Goal: Task Accomplishment & Management: Use online tool/utility

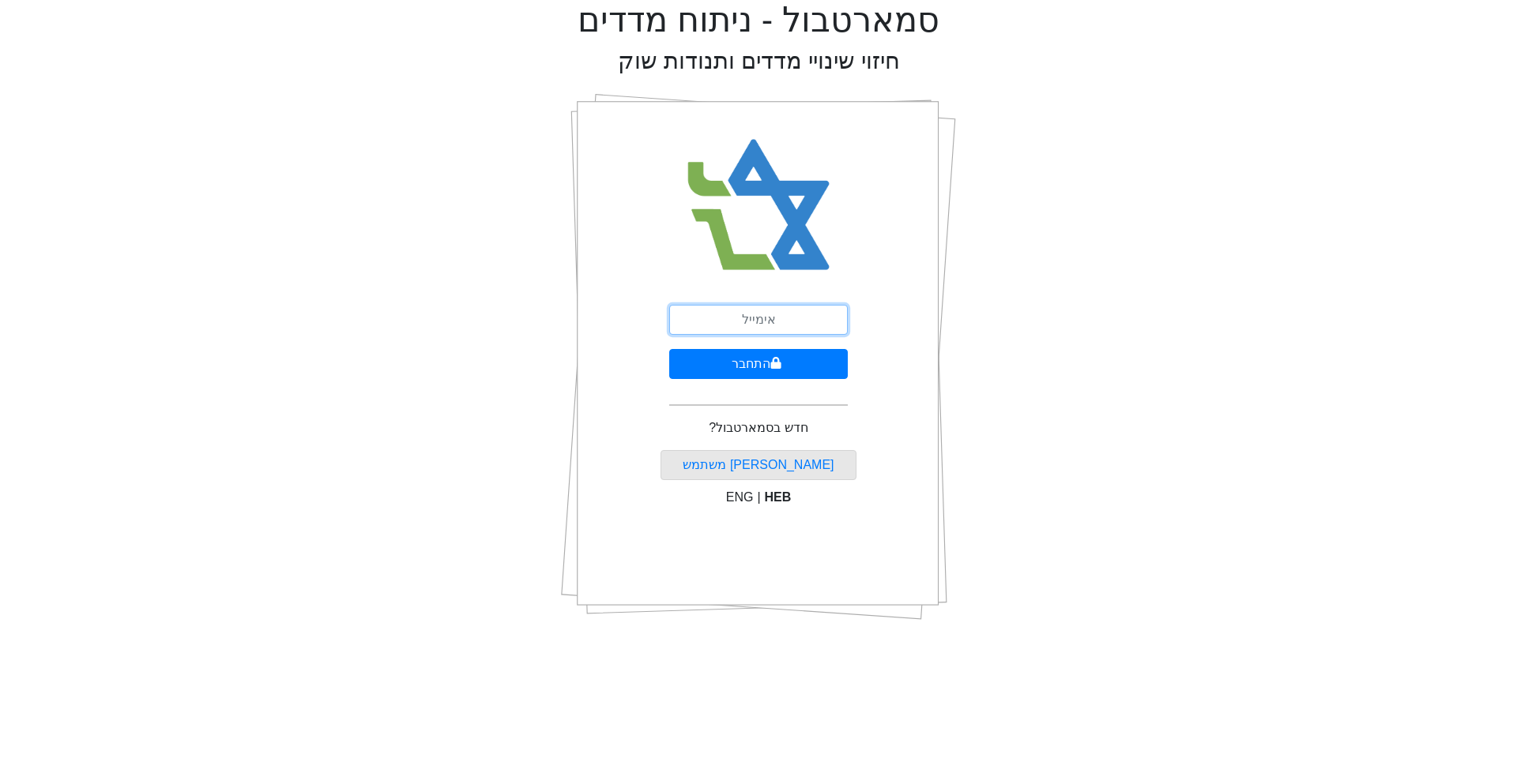
click at [760, 320] on input "email" at bounding box center [758, 320] width 179 height 30
click at [760, 320] on input "גקש" at bounding box center [758, 320] width 179 height 30
type input "[EMAIL_ADDRESS][DOMAIN_NAME]"
click at [745, 359] on button "התחבר" at bounding box center [758, 364] width 179 height 30
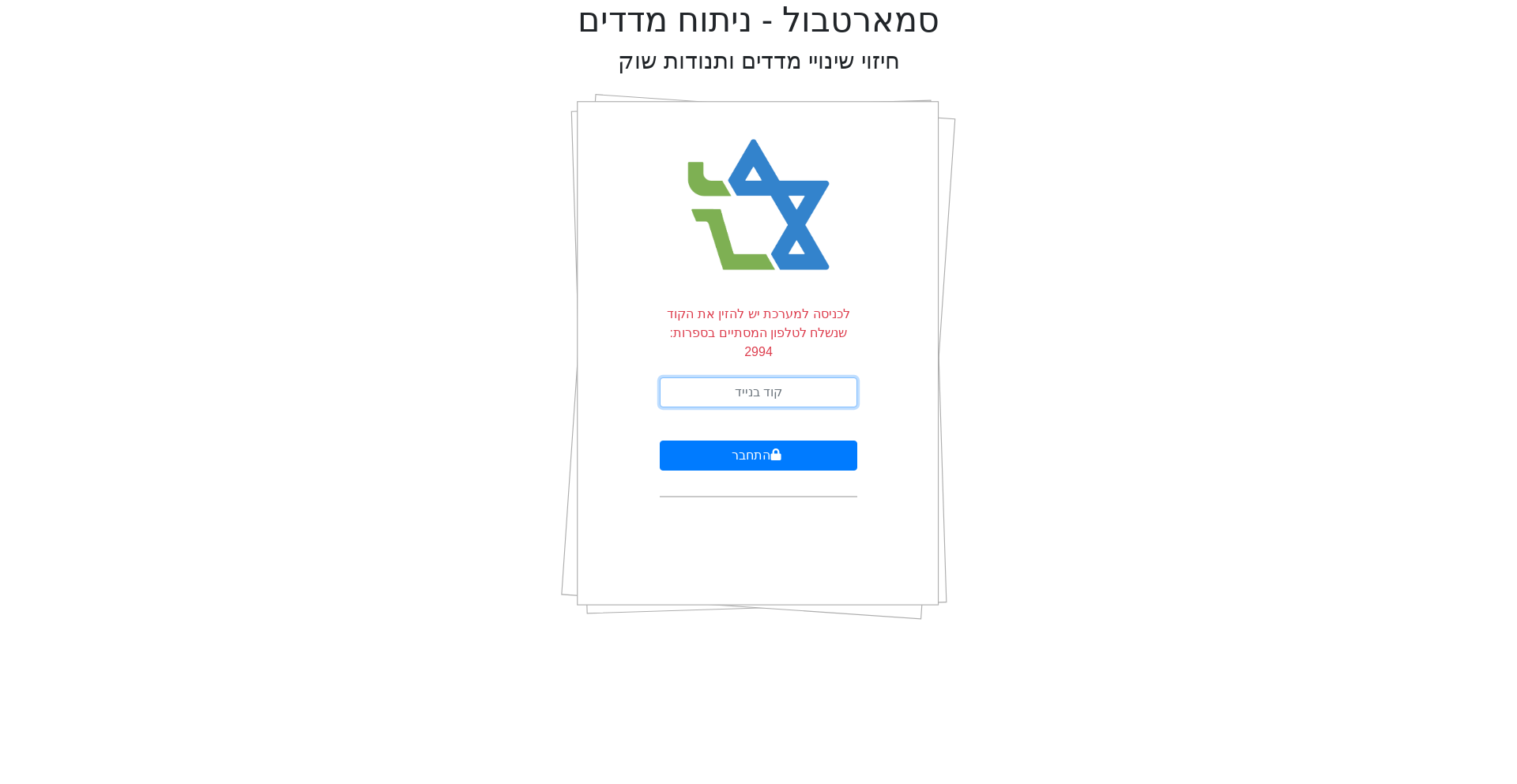
click at [745, 378] on input "text" at bounding box center [758, 393] width 197 height 30
type input "347941"
click at [660, 441] on button "התחבר" at bounding box center [758, 456] width 197 height 30
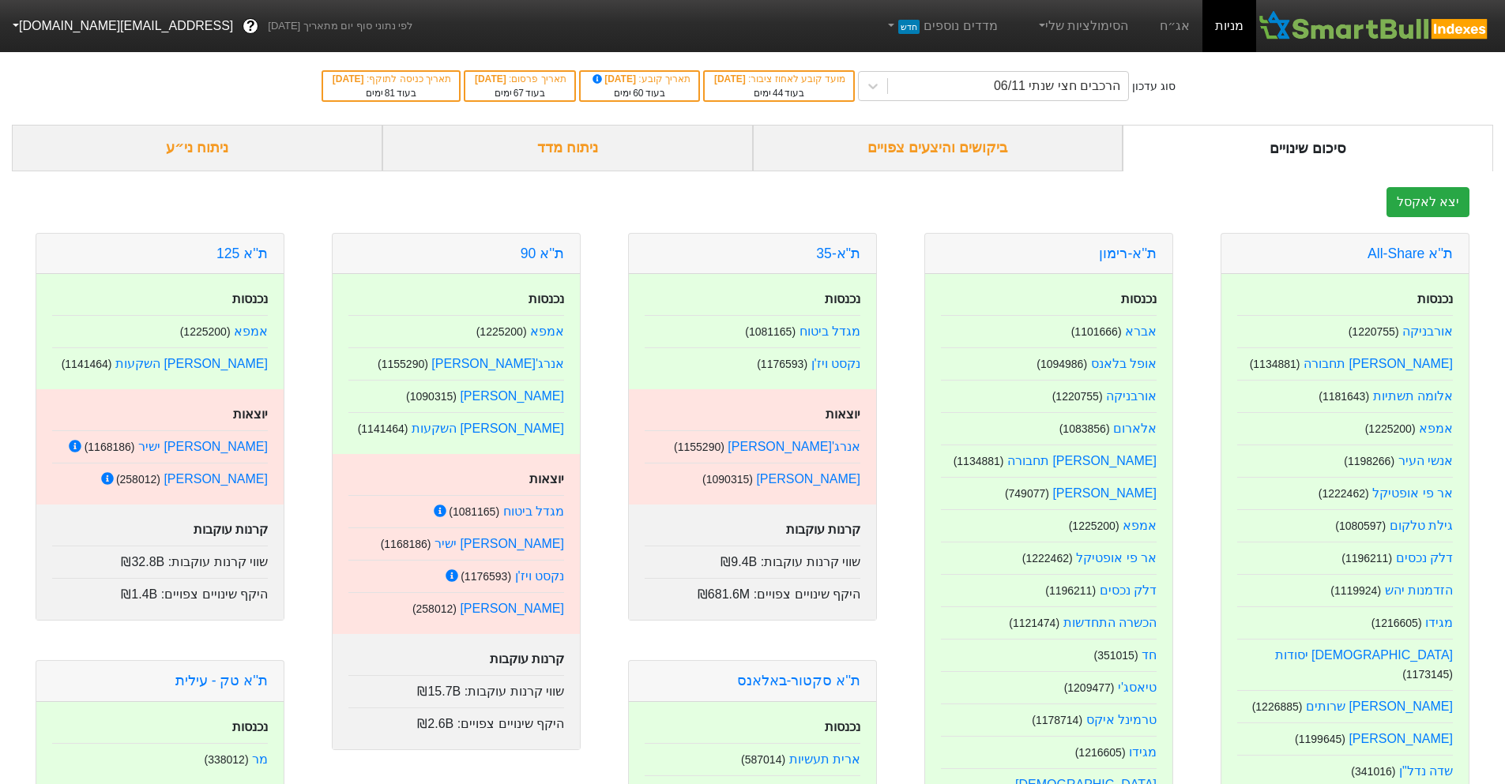
click at [940, 161] on div "ביקושים והיצעים צפויים" at bounding box center [938, 148] width 370 height 47
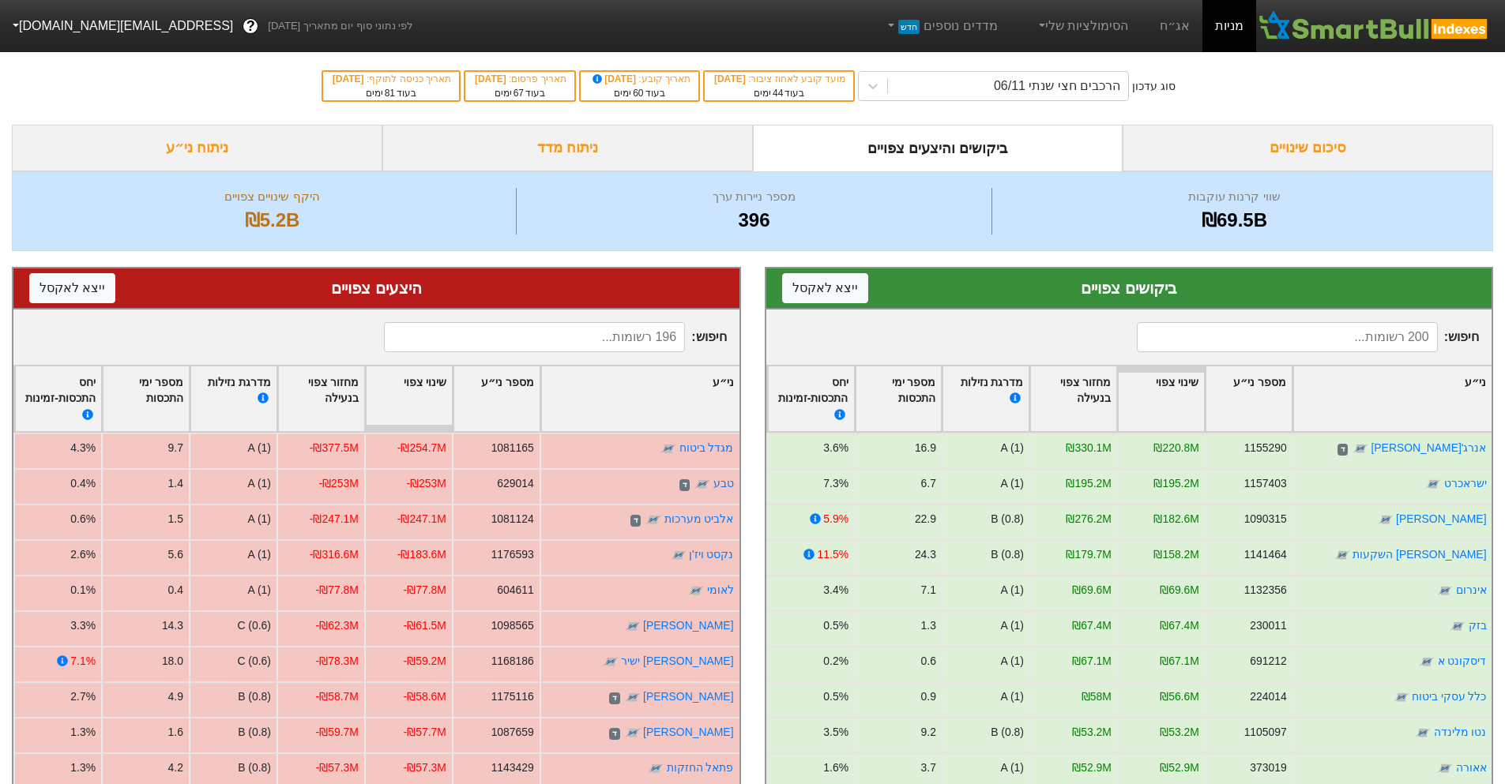
click at [1342, 348] on input at bounding box center [1287, 337] width 301 height 30
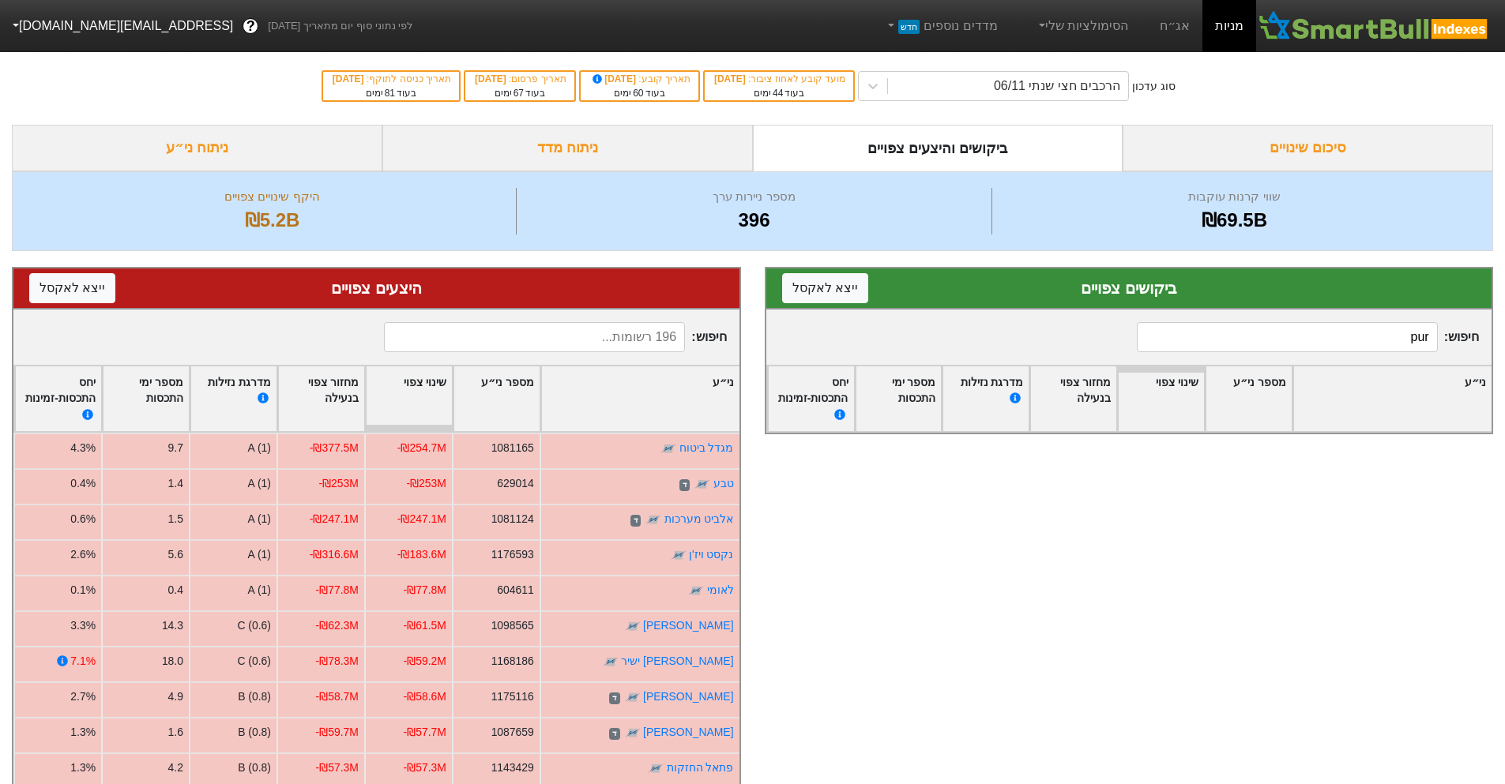
click at [1342, 348] on input "pur" at bounding box center [1287, 337] width 301 height 30
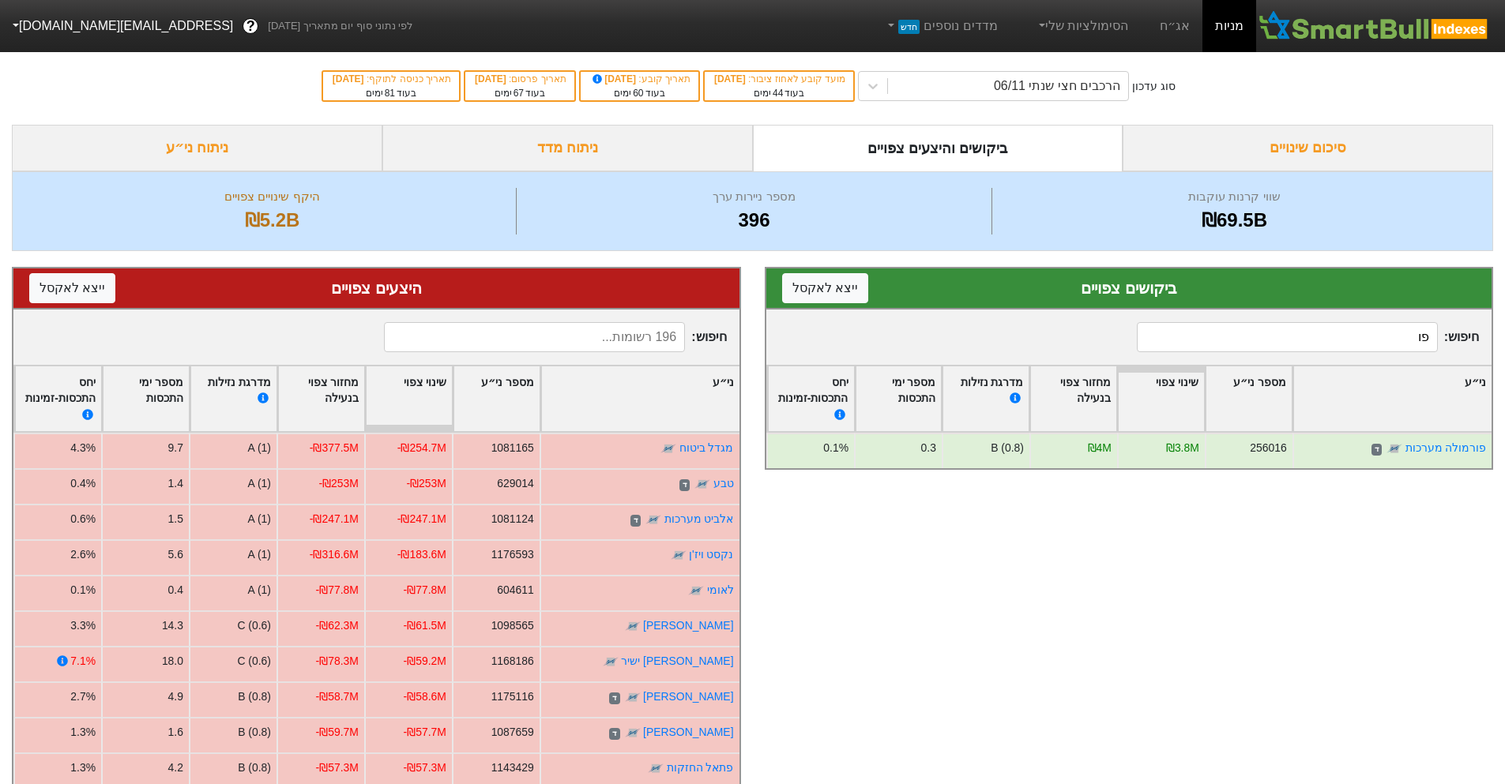
type input "פ"
